Goal: Task Accomplishment & Management: Use online tool/utility

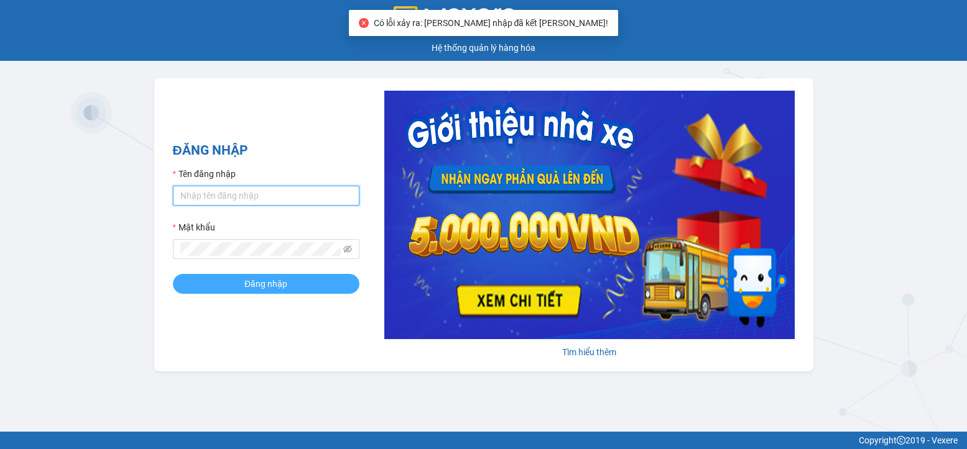
type input "ntson.hlts"
click at [269, 285] on span "Đăng nhập" at bounding box center [265, 284] width 43 height 14
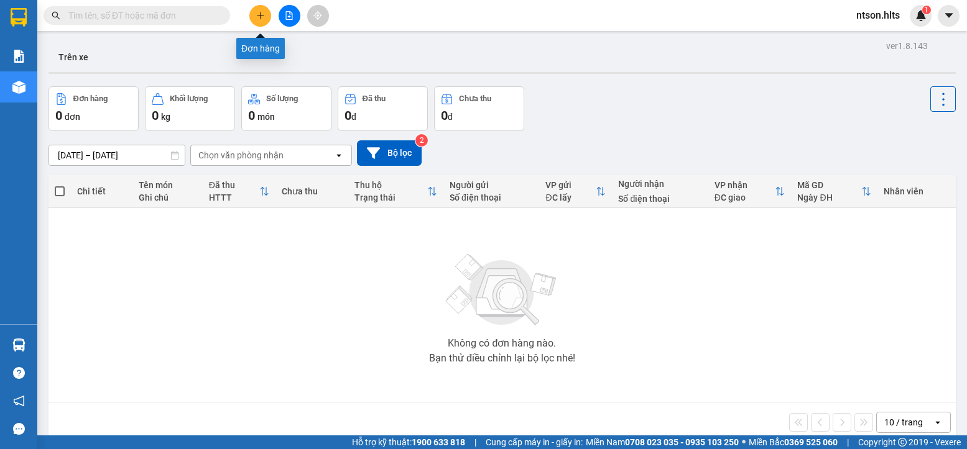
click at [260, 14] on icon "plus" at bounding box center [260, 15] width 1 height 7
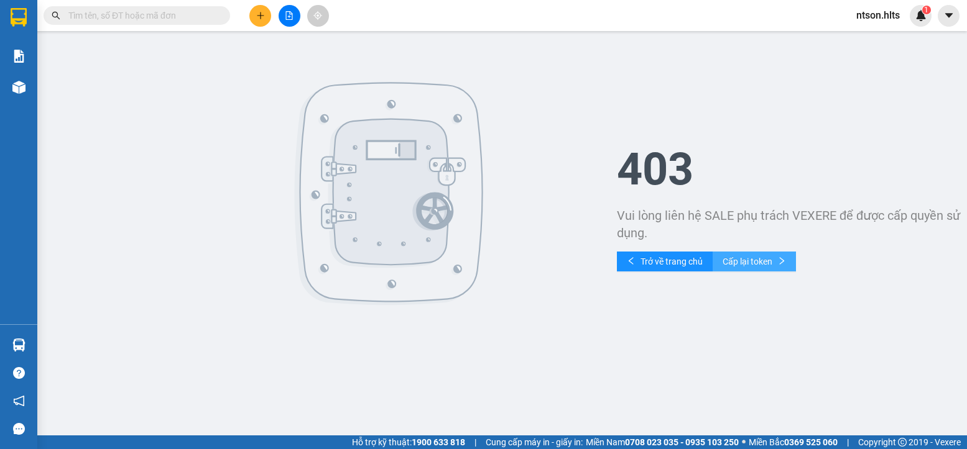
click at [754, 260] on span "Cấp lại token" at bounding box center [747, 262] width 50 height 14
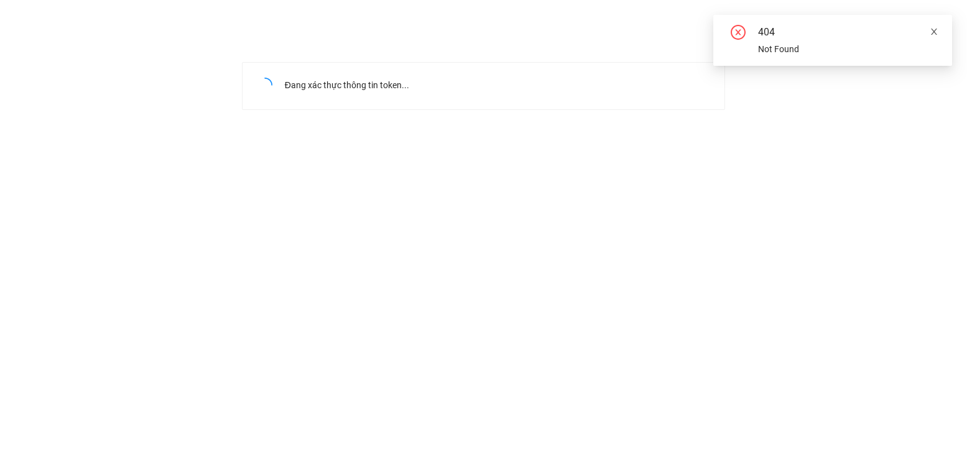
click at [932, 30] on icon "close" at bounding box center [934, 32] width 6 height 6
